Goal: Transaction & Acquisition: Subscribe to service/newsletter

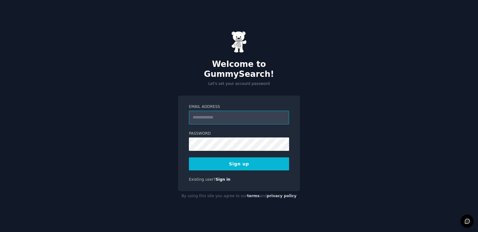
click at [194, 113] on input "Email Address" at bounding box center [239, 118] width 100 height 14
type input "**********"
click at [240, 163] on button "Sign up" at bounding box center [239, 164] width 100 height 13
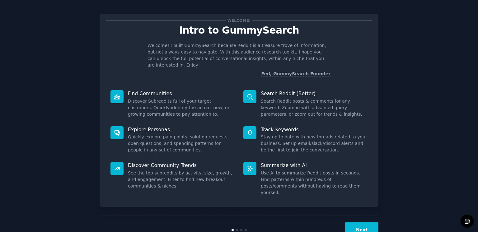
scroll to position [7, 0]
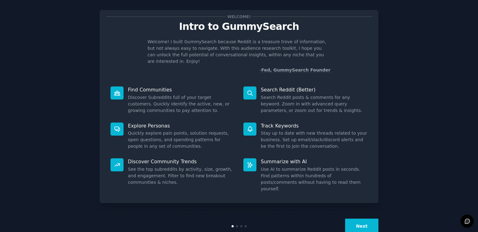
click at [360, 219] on button "Next" at bounding box center [361, 226] width 33 height 15
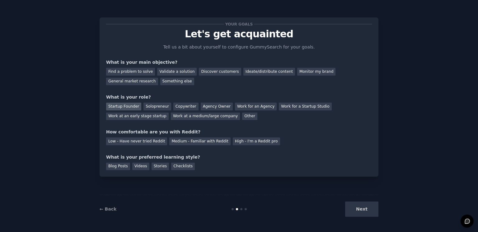
click at [132, 104] on div "Startup Founder" at bounding box center [123, 107] width 35 height 8
click at [361, 208] on div "Next" at bounding box center [331, 209] width 93 height 15
click at [135, 70] on div "Find a problem to solve" at bounding box center [130, 72] width 49 height 8
click at [167, 72] on div "Validate a solution" at bounding box center [177, 72] width 40 height 8
click at [143, 71] on div "Find a problem to solve" at bounding box center [130, 72] width 49 height 8
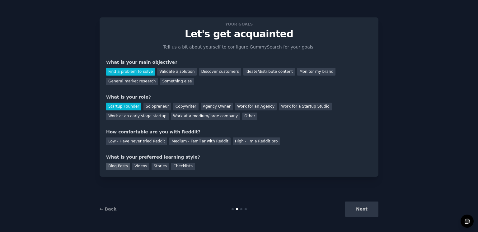
click at [122, 168] on div "Blog Posts" at bounding box center [118, 167] width 24 height 8
click at [173, 139] on div "Medium - Familiar with Reddit" at bounding box center [199, 142] width 61 height 8
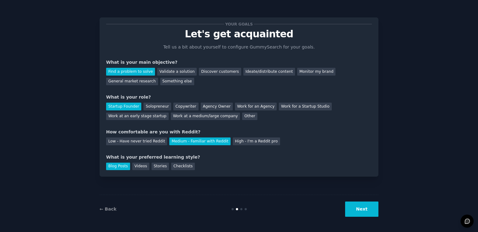
click at [360, 207] on button "Next" at bounding box center [361, 209] width 33 height 15
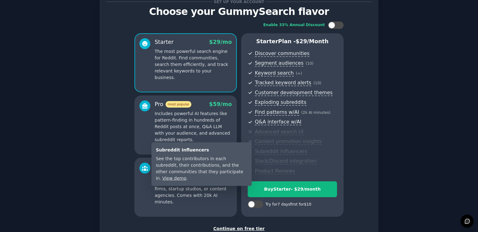
scroll to position [26, 0]
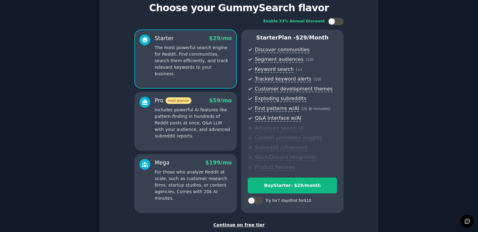
click at [112, 203] on div "Enable 33% Annual Discount Starter $ 29 /mo The most powerful search engine for…" at bounding box center [239, 115] width 266 height 204
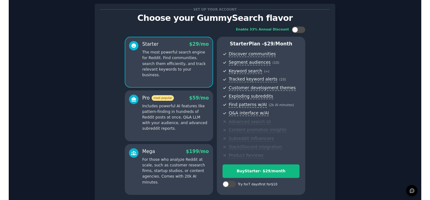
scroll to position [0, 0]
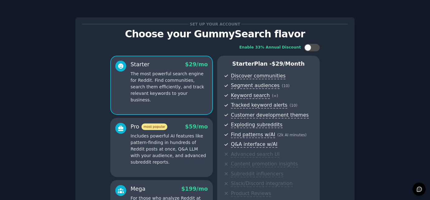
click at [147, 156] on p "Includes powerful AI features like pattern-finding in hundreds of Reddit posts …" at bounding box center [168, 149] width 77 height 33
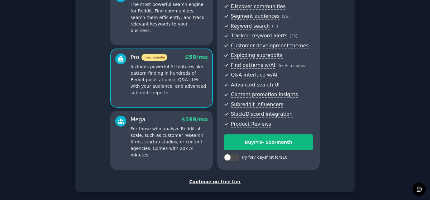
scroll to position [70, 0]
click at [159, 151] on div "Mega $ 199 /mo For those who analyze Reddit at scale, such as customer research…" at bounding box center [161, 140] width 102 height 59
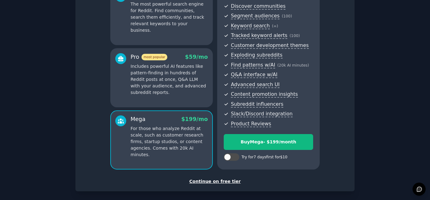
click at [202, 147] on p "For those who analyze Reddit at scale, such as customer research firms, startup…" at bounding box center [168, 141] width 77 height 33
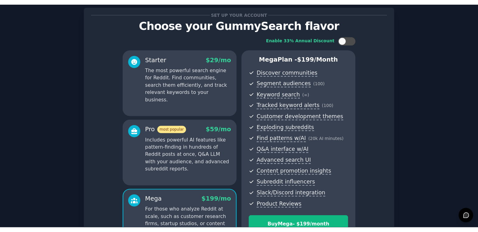
scroll to position [19, 0]
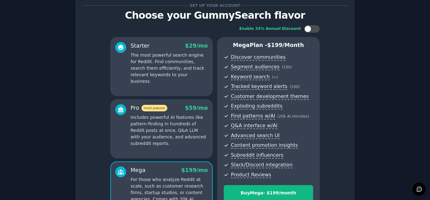
click at [186, 139] on p "Includes powerful AI features like pattern-finding in hundreds of Reddit posts …" at bounding box center [168, 130] width 77 height 33
